Goal: Information Seeking & Learning: Learn about a topic

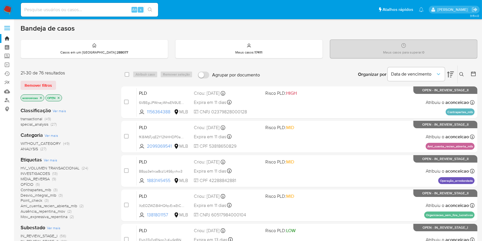
click at [463, 76] on icon at bounding box center [462, 74] width 5 height 5
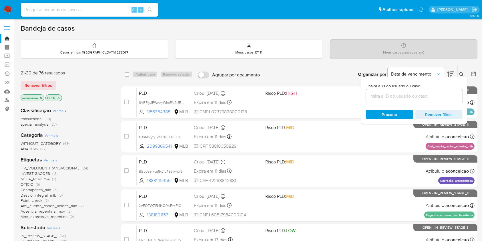
click at [438, 97] on input at bounding box center [414, 95] width 97 height 7
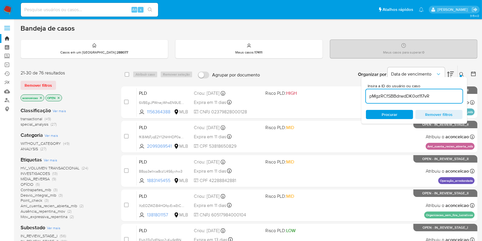
type input "pMgzRCfSBBdrwdDK0ot117vR"
click at [437, 97] on input "pMgzRCfSBBdrwdDK0ot117vR" at bounding box center [414, 95] width 97 height 7
click at [393, 114] on span "Procurar" at bounding box center [390, 114] width 16 height 9
click at [453, 97] on input "pMgzRCfSBBdrwdDK0ot117vR" at bounding box center [414, 95] width 97 height 7
click at [402, 113] on span "Procurar" at bounding box center [389, 114] width 39 height 8
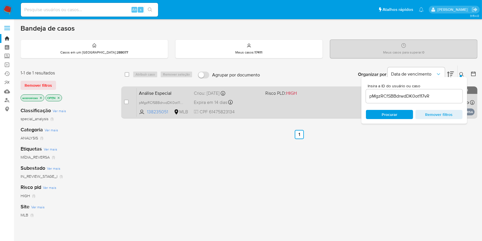
click at [329, 106] on div "Análise Especial pMgzRCfSBBdrwdDK0ot117vR 138235051 MLB Risco PLD: HIGH Criou: …" at bounding box center [306, 102] width 338 height 29
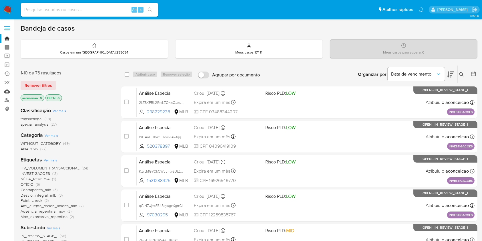
click at [8, 91] on link "Mulan" at bounding box center [34, 91] width 68 height 9
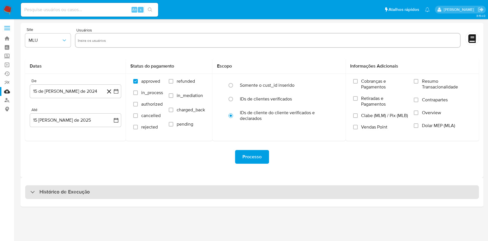
click at [160, 192] on div "Histórico de Execução" at bounding box center [252, 192] width 454 height 14
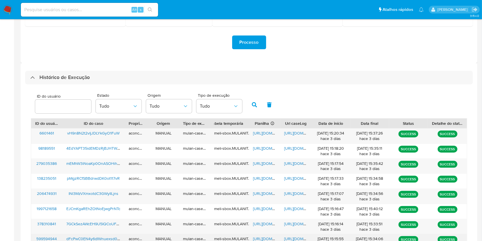
scroll to position [185, 0]
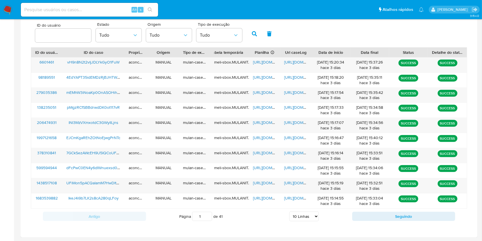
click at [306, 215] on select "5 Linhas 10 Linhas 20 Linhas 25 Linhas 50 Linhas 100 Linhas" at bounding box center [304, 216] width 29 height 10
select select "25"
click at [290, 211] on select "5 Linhas 10 Linhas 20 Linhas 25 Linhas 50 Linhas 100 Linhas" at bounding box center [304, 216] width 29 height 10
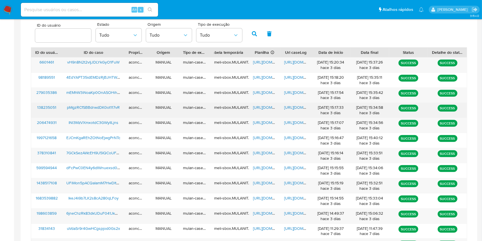
click at [291, 108] on span "[URL][DOMAIN_NAME]" at bounding box center [303, 107] width 39 height 6
click at [262, 109] on span "[URL][DOMAIN_NAME]" at bounding box center [272, 107] width 39 height 6
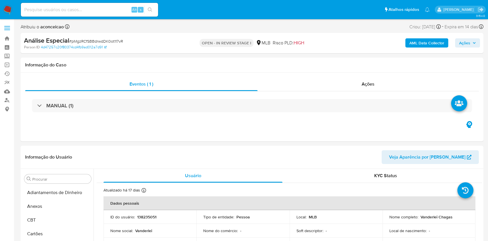
select select "10"
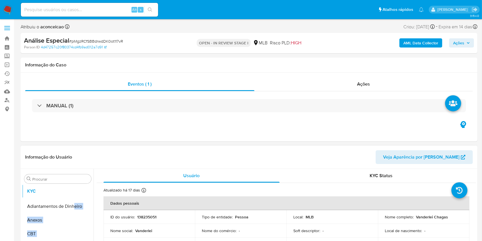
drag, startPoint x: 82, startPoint y: 224, endPoint x: 74, endPoint y: 190, distance: 35.1
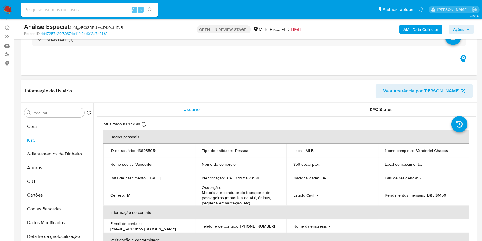
scroll to position [76, 0]
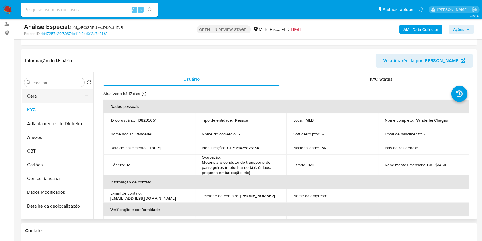
click at [46, 94] on button "Geral" at bounding box center [55, 96] width 67 height 14
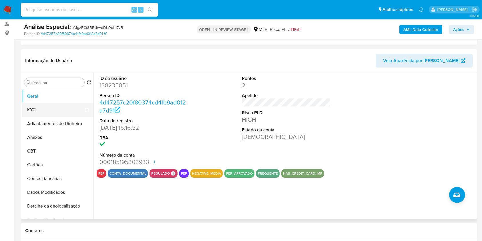
click at [61, 107] on button "KYC" at bounding box center [55, 110] width 67 height 14
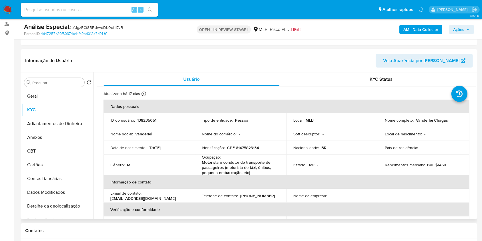
click at [238, 169] on p "Motorista e condutor do transporte de passageiros (motorista de táxi, ônibus, p…" at bounding box center [240, 167] width 76 height 15
copy div "Ocupação : Motorista e condutor do transporte de passageiros (motorista de táxi…"
click at [73, 84] on input "Procurar" at bounding box center [57, 82] width 50 height 5
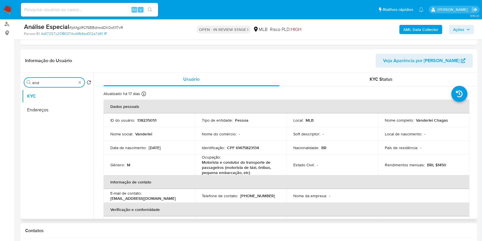
type input "end"
click at [60, 109] on button "Endereços" at bounding box center [58, 110] width 72 height 14
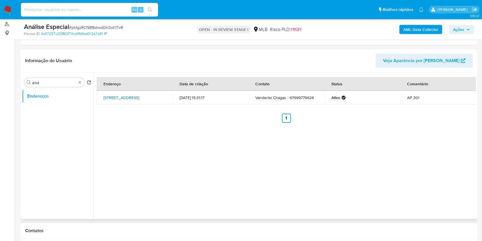
click at [139, 95] on link "Rua Elpídio Bressa Marique 306, Naviraí, Mato Grosso Do Sul, 79947058, Brasil 3…" at bounding box center [122, 98] width 36 height 6
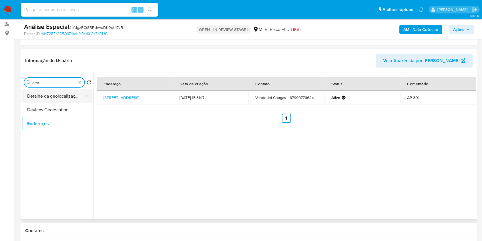
type input "geo"
click at [72, 96] on button "Detalhe da geolocalização" at bounding box center [55, 96] width 67 height 14
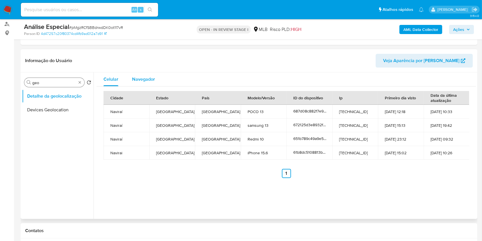
click at [139, 82] on div "Navegador" at bounding box center [143, 79] width 23 height 14
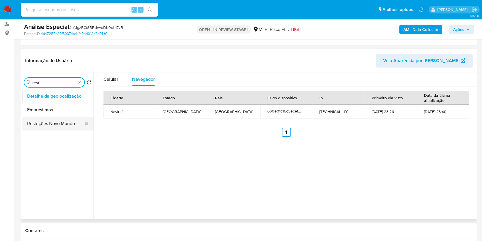
type input "rest"
click at [75, 124] on button "Restrições Novo Mundo" at bounding box center [55, 124] width 67 height 14
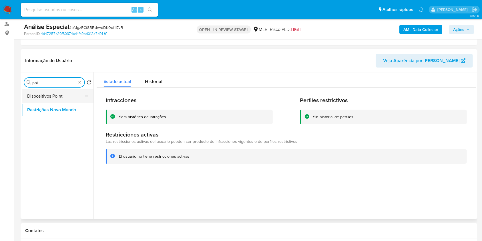
type input "poi"
click at [68, 92] on button "Dispositivos Point" at bounding box center [55, 96] width 67 height 14
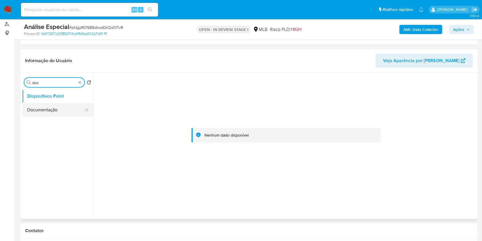
type input "doc"
click at [49, 115] on button "Documentação" at bounding box center [55, 110] width 67 height 14
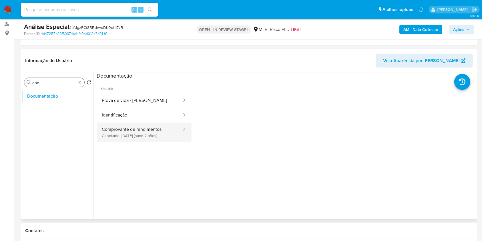
click at [152, 138] on button "Comprovante de rendimentos Concluído: 07/10/2023 (hace 2 años)" at bounding box center [140, 131] width 86 height 19
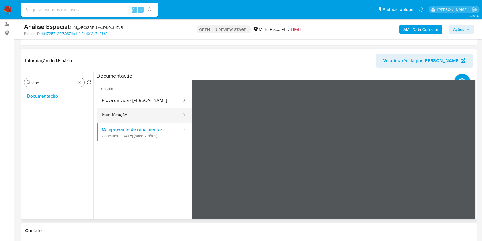
click at [149, 113] on button "Identificação" at bounding box center [140, 115] width 86 height 15
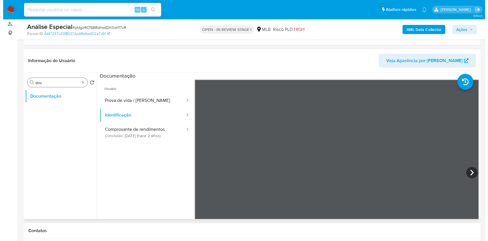
scroll to position [114, 0]
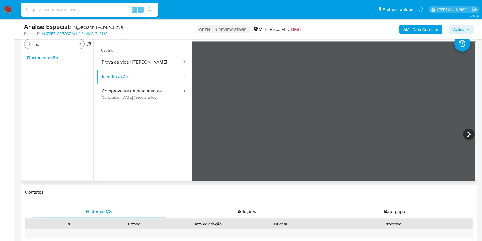
click at [468, 129] on icon at bounding box center [469, 133] width 11 height 11
click at [110, 62] on button "Prova de vida / Selfie" at bounding box center [140, 62] width 86 height 15
click at [426, 26] on b "AML Data Collector" at bounding box center [421, 29] width 35 height 9
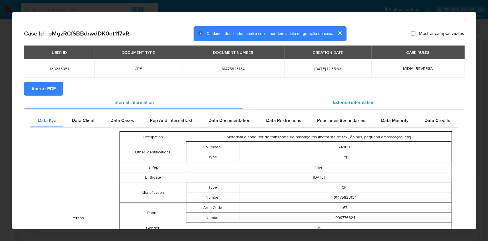
click at [354, 100] on span "External information" at bounding box center [353, 102] width 41 height 7
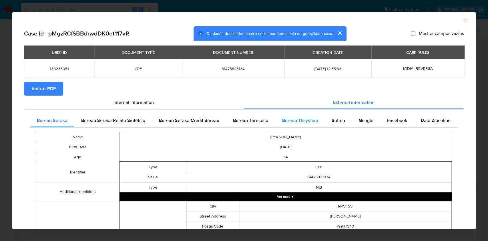
click at [295, 120] on span "Bureau Thsystem" at bounding box center [300, 120] width 36 height 7
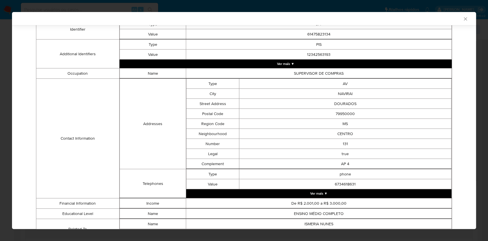
scroll to position [266, 0]
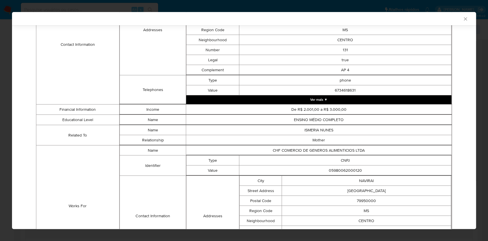
click at [326, 128] on td "ISMERIA NUNES" at bounding box center [319, 130] width 266 height 10
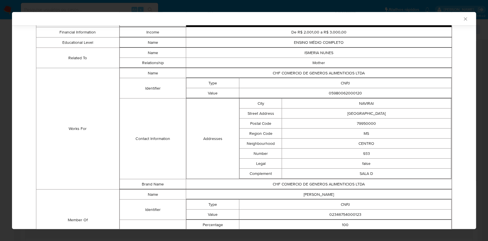
scroll to position [383, 0]
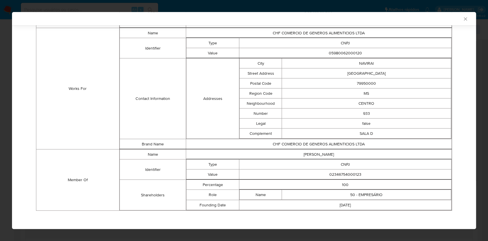
click at [329, 135] on td "SALA D" at bounding box center [366, 133] width 169 height 10
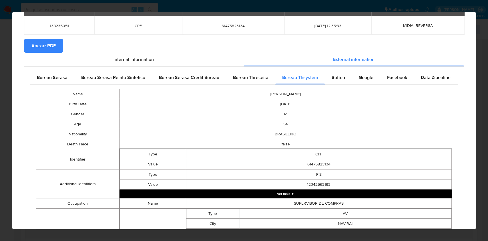
scroll to position [1, 0]
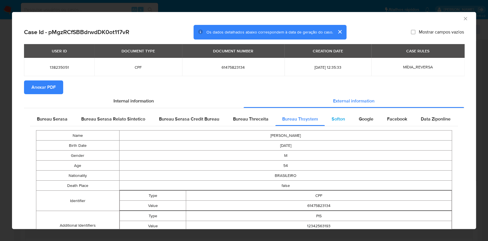
click at [334, 116] on span "Softon" at bounding box center [338, 119] width 13 height 7
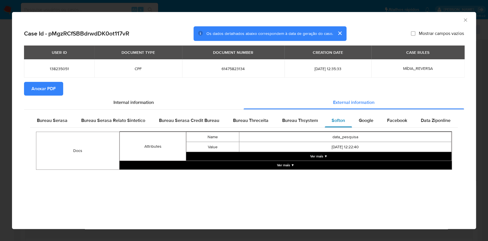
scroll to position [0, 0]
click at [363, 122] on span "Google" at bounding box center [366, 120] width 15 height 7
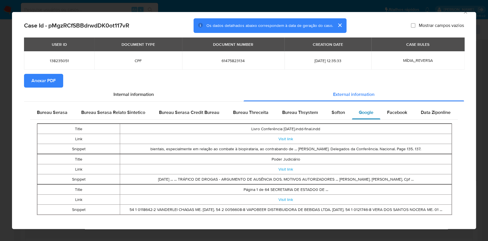
scroll to position [14, 0]
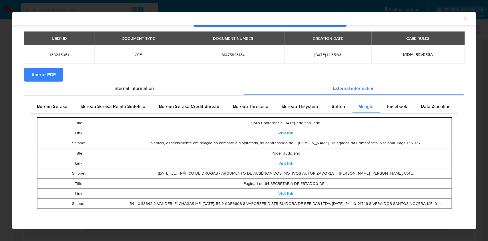
drag, startPoint x: 391, startPoint y: 135, endPoint x: 388, endPoint y: 127, distance: 8.1
click at [391, 135] on td "Visit link" at bounding box center [286, 133] width 332 height 10
click at [396, 107] on span "Facebook" at bounding box center [397, 106] width 20 height 7
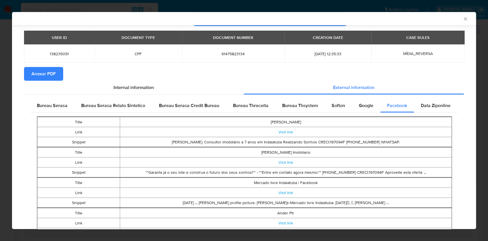
click at [396, 151] on td "Vanderlei chagas de Souza Corretor Imobiliario" at bounding box center [286, 152] width 332 height 10
click at [421, 111] on div "Data Ziponline" at bounding box center [435, 106] width 43 height 14
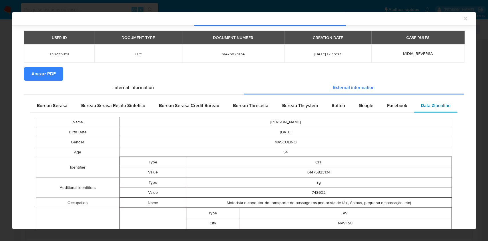
click at [422, 110] on div "Data Ziponline" at bounding box center [435, 106] width 43 height 14
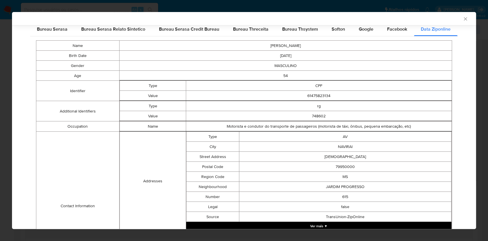
click at [419, 140] on td "AV" at bounding box center [346, 137] width 212 height 10
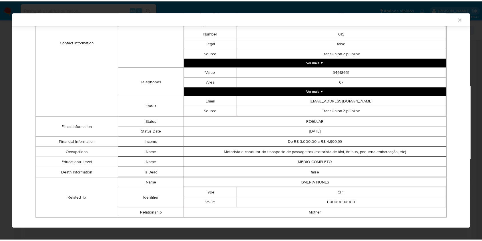
scroll to position [262, 0]
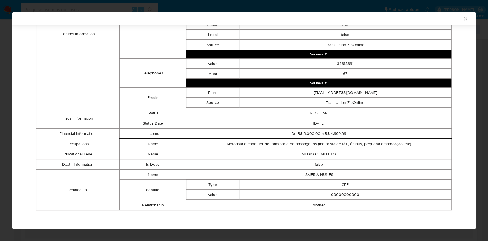
click at [417, 149] on th "closure-recommendation-modal" at bounding box center [319, 149] width 266 height 0
click at [463, 17] on icon "Fechar a janela" at bounding box center [466, 19] width 6 height 6
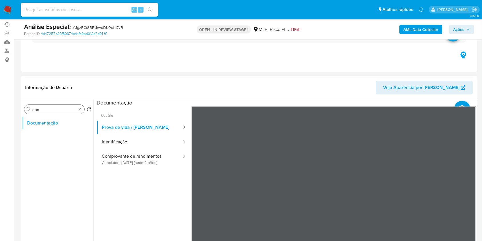
scroll to position [0, 0]
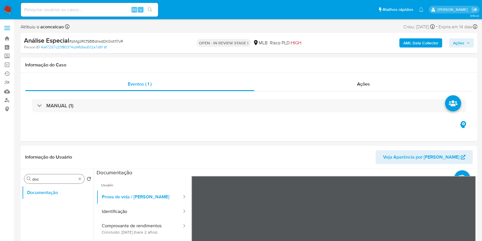
click at [81, 181] on div "Procurar doc" at bounding box center [54, 178] width 60 height 9
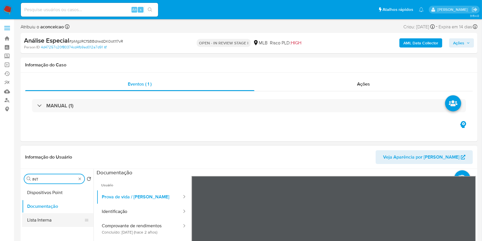
type input "INT"
click at [56, 217] on button "Lista Interna" at bounding box center [55, 220] width 67 height 14
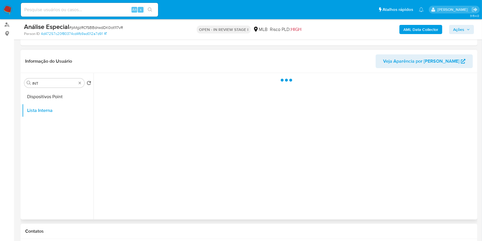
scroll to position [76, 0]
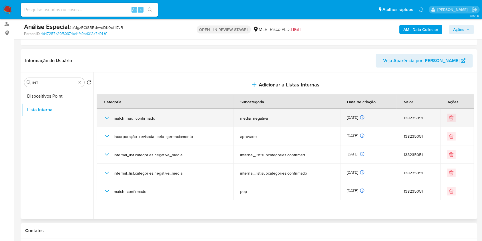
click at [105, 116] on icon "button" at bounding box center [107, 117] width 7 height 7
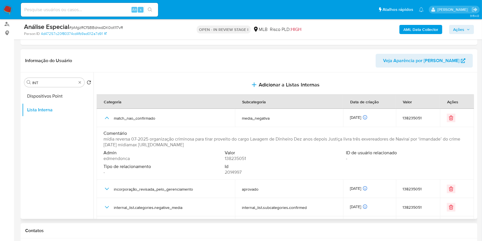
drag, startPoint x: 305, startPoint y: 144, endPoint x: 161, endPoint y: 145, distance: 144.8
click at [161, 145] on span "mídia reversa 07-2025 organização criminosa para tirar proveito do cargo Lavage…" at bounding box center [285, 141] width 363 height 11
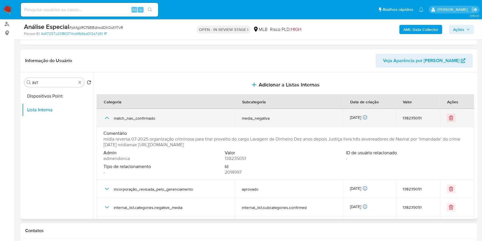
click at [109, 119] on icon "button" at bounding box center [107, 117] width 7 height 7
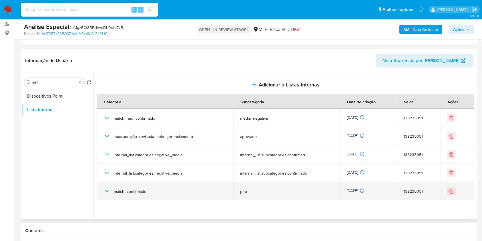
click at [105, 191] on icon "button" at bounding box center [107, 191] width 7 height 7
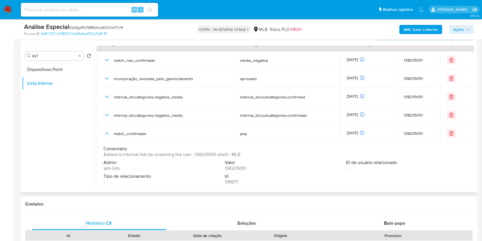
scroll to position [114, 0]
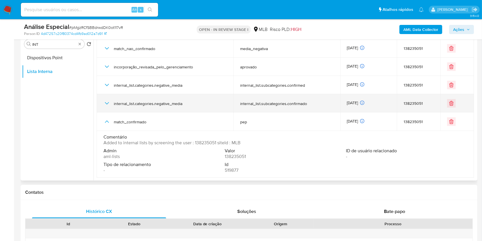
click at [109, 107] on div "internal_list.categories.negative_media" at bounding box center [165, 103] width 123 height 18
click at [108, 103] on icon "button" at bounding box center [107, 103] width 7 height 7
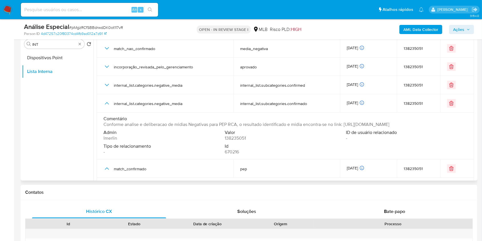
drag, startPoint x: 218, startPoint y: 129, endPoint x: 345, endPoint y: 124, distance: 127.2
click at [345, 124] on span "Conforme analise e deliberacao de midias Negativas para PEP RCA, o resultado id…" at bounding box center [247, 125] width 286 height 6
click at [83, 45] on div "Procurar INT" at bounding box center [54, 43] width 60 height 9
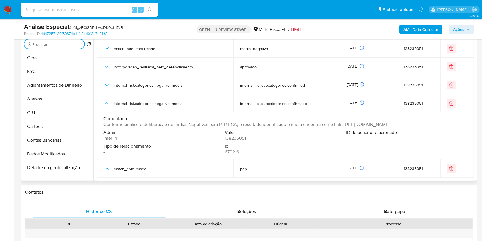
click at [60, 46] on input "Procurar" at bounding box center [57, 44] width 50 height 5
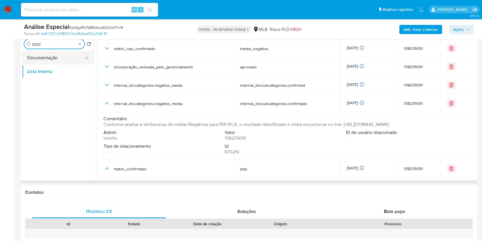
type input "DOC"
click at [50, 60] on button "Documentação" at bounding box center [55, 58] width 67 height 14
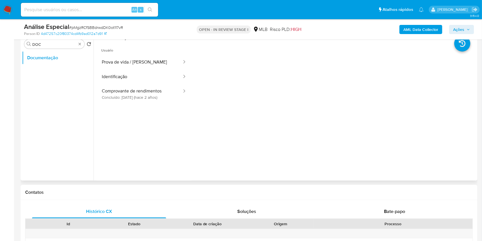
scroll to position [76, 0]
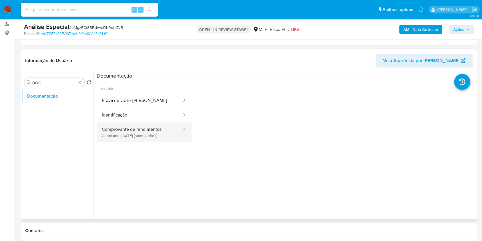
click at [161, 135] on button "Comprovante de rendimentos Concluído: 07/10/2023 (hace 2 años)" at bounding box center [140, 131] width 86 height 19
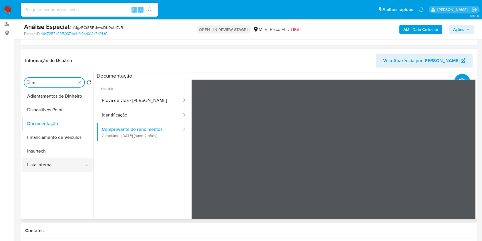
type input "in"
click at [59, 163] on button "Lista Interna" at bounding box center [55, 165] width 67 height 14
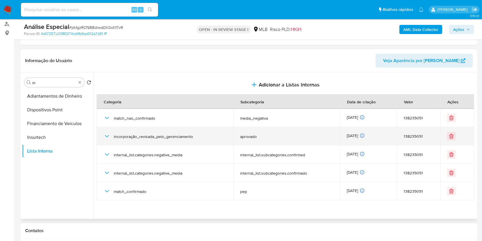
click at [108, 137] on icon "button" at bounding box center [107, 136] width 7 height 7
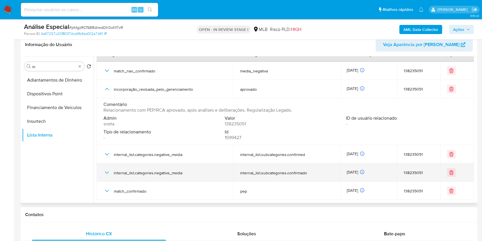
scroll to position [114, 0]
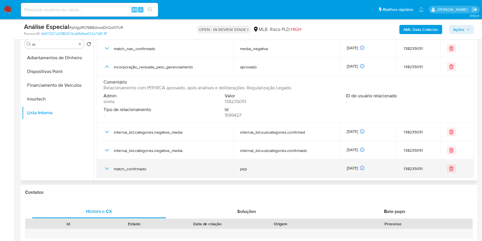
click at [108, 168] on icon "button" at bounding box center [107, 168] width 4 height 2
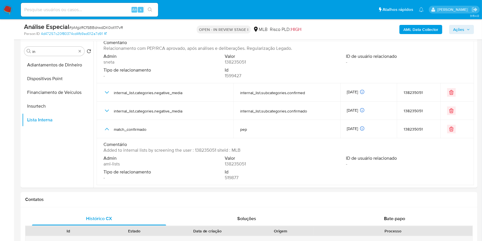
scroll to position [76, 0]
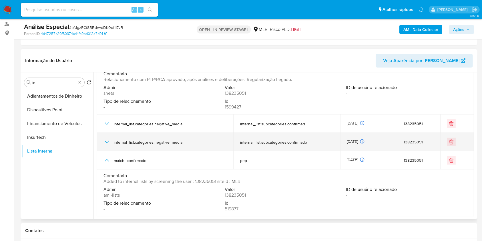
click at [108, 141] on icon "button" at bounding box center [107, 141] width 7 height 7
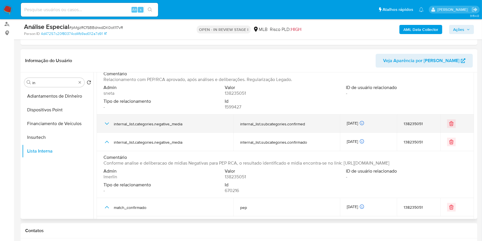
click at [107, 123] on icon "button" at bounding box center [107, 123] width 7 height 7
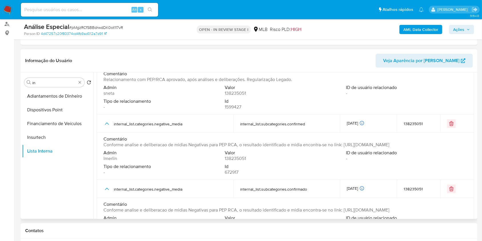
drag, startPoint x: 215, startPoint y: 150, endPoint x: 293, endPoint y: 143, distance: 78.1
click at [290, 145] on span "Conforme analise e deliberacao de midias Negativas para PEP RCA, o resultado id…" at bounding box center [247, 145] width 286 height 6
click at [343, 143] on span "Conforme analise e deliberacao de midias Negativas para PEP RCA, o resultado id…" at bounding box center [247, 145] width 286 height 6
click at [346, 144] on span "Conforme analise e deliberacao de midias Negativas para PEP RCA, o resultado id…" at bounding box center [247, 145] width 286 height 6
click at [345, 147] on span "Conforme analise e deliberacao de midias Negativas para PEP RCA, o resultado id…" at bounding box center [247, 145] width 286 height 6
